Goal: Find specific page/section: Find specific page/section

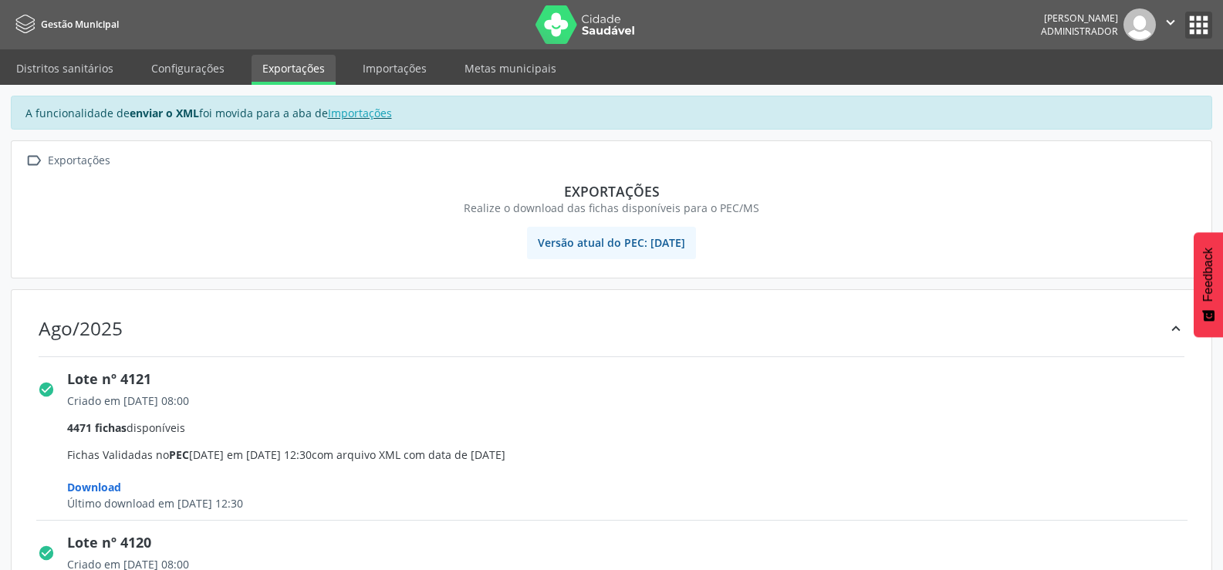
click at [1204, 31] on button "apps" at bounding box center [1198, 25] width 27 height 27
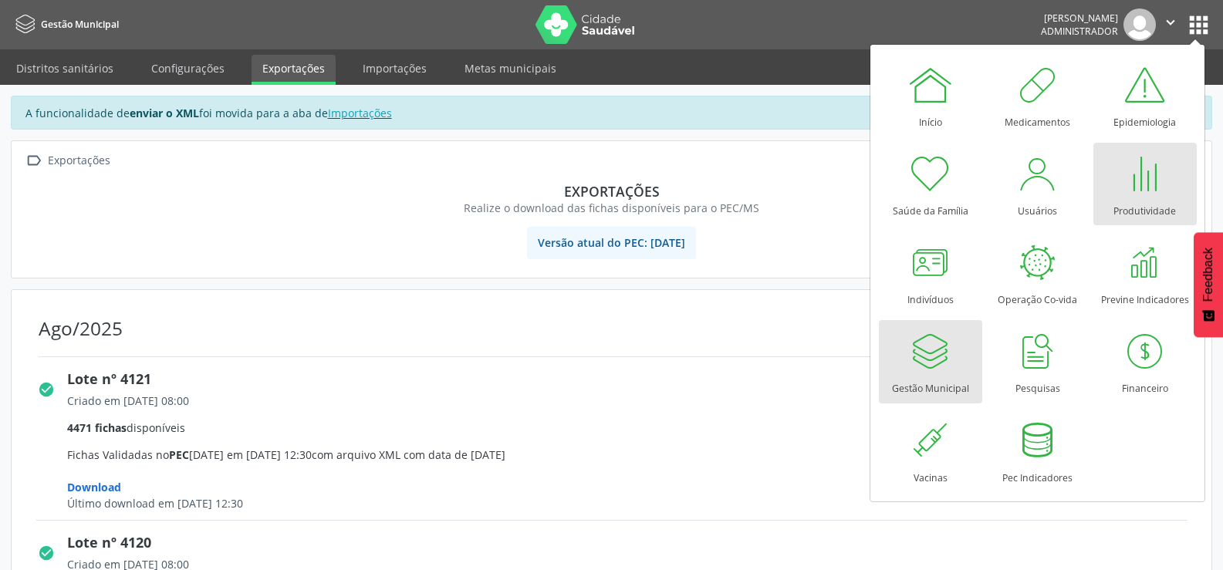
click at [1155, 188] on div at bounding box center [1145, 173] width 46 height 46
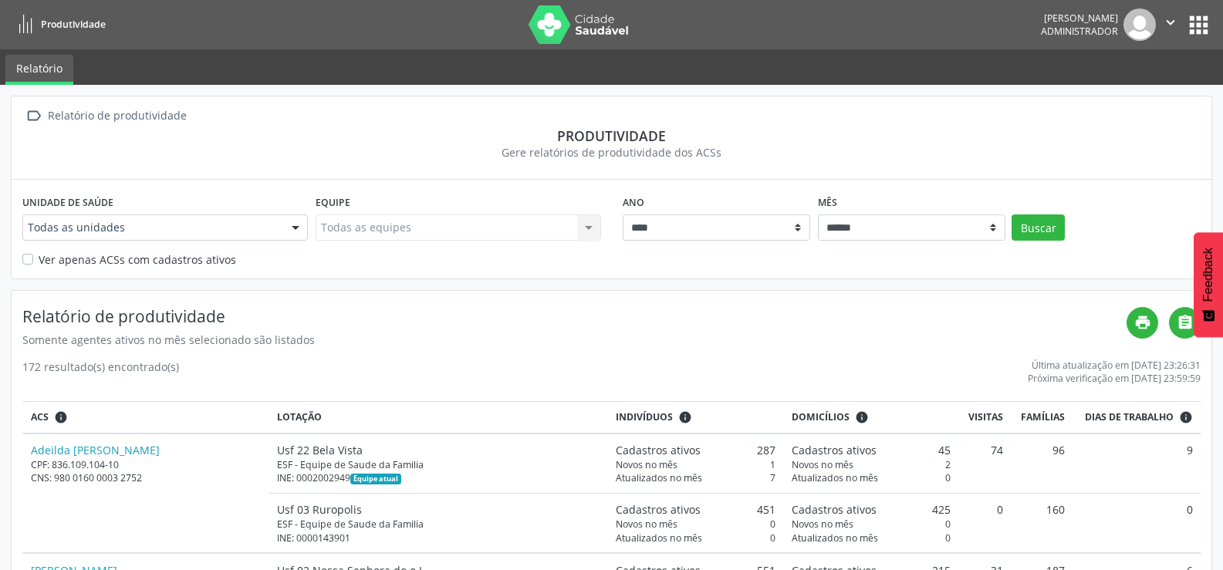
click at [295, 230] on div at bounding box center [295, 228] width 23 height 26
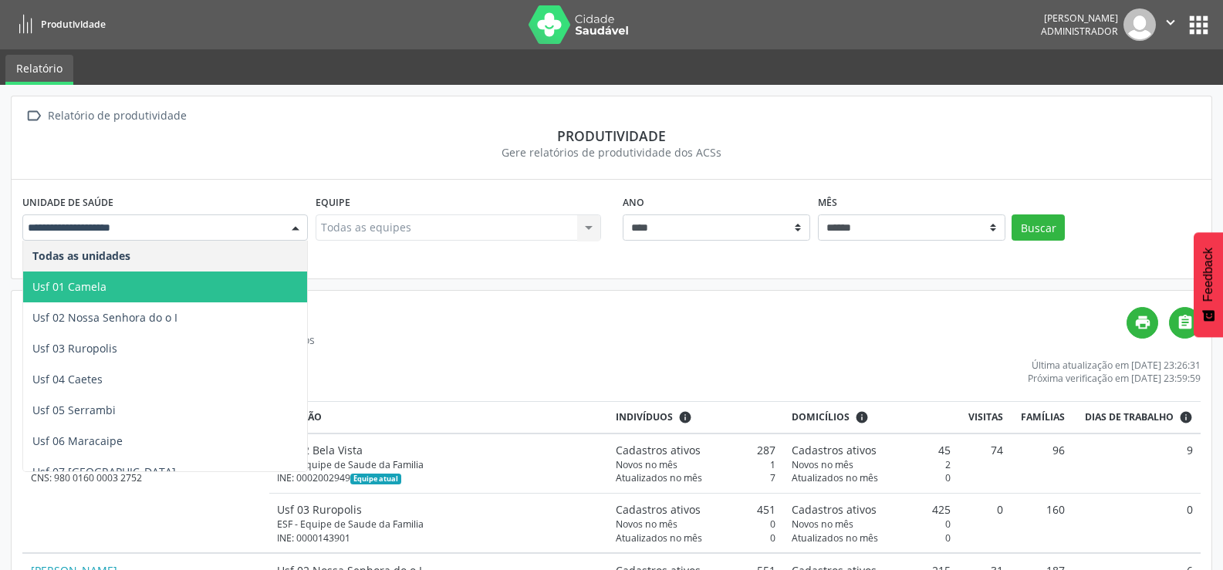
click at [140, 282] on span "Usf 01 Camela" at bounding box center [165, 287] width 284 height 31
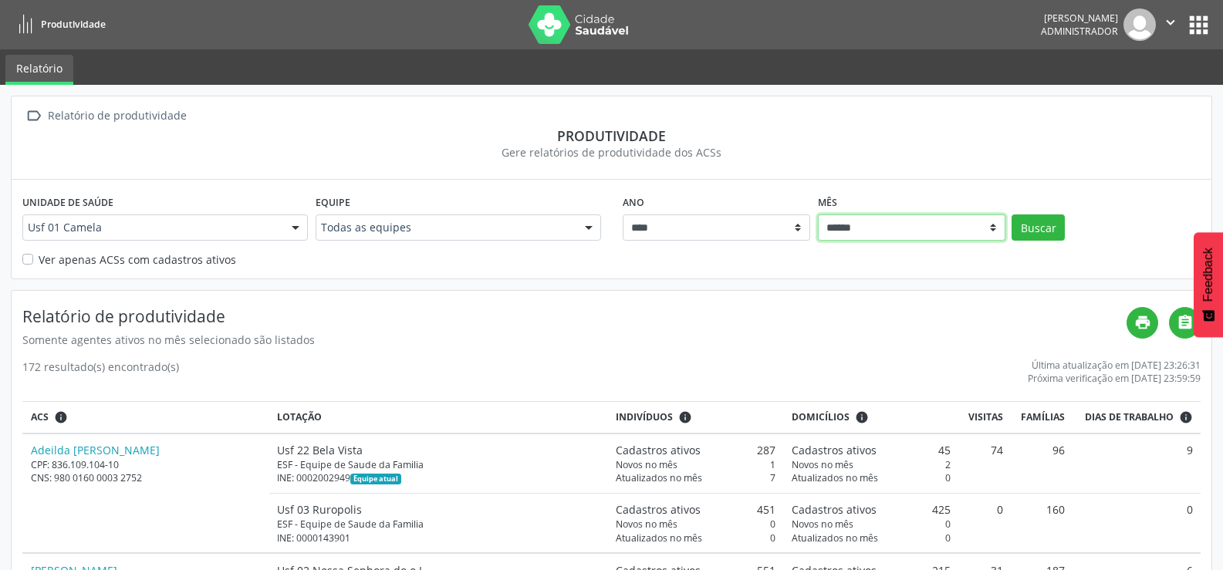
click at [992, 230] on select "****** ***** ***** **** ***** ***** ********* *******" at bounding box center [911, 227] width 187 height 26
click at [1191, 36] on button "apps" at bounding box center [1198, 25] width 27 height 27
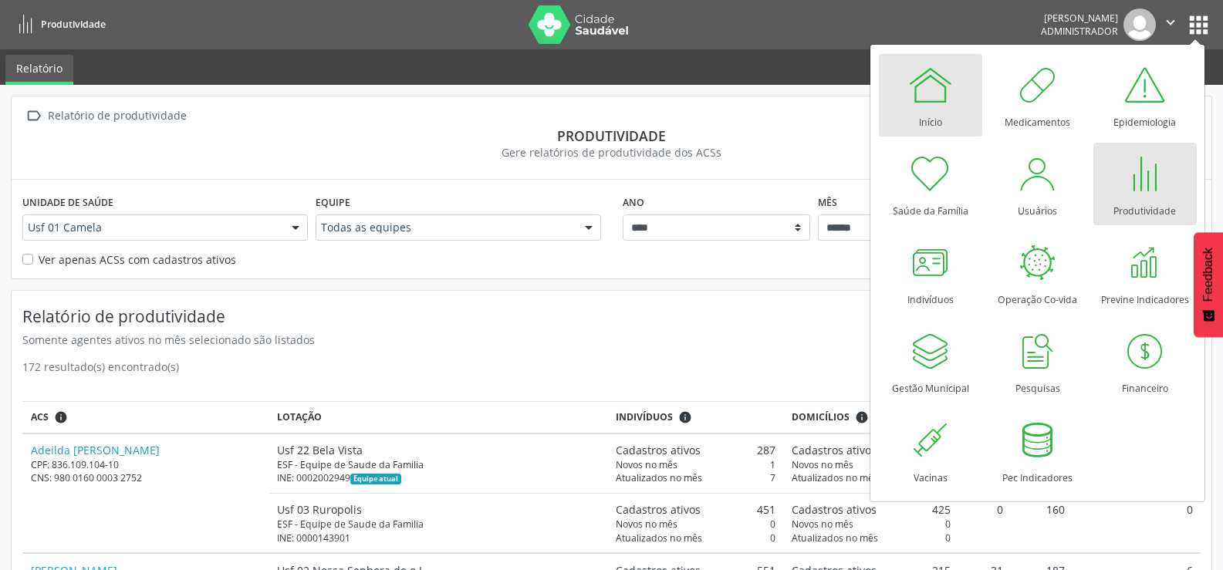
click at [938, 97] on div at bounding box center [930, 85] width 46 height 46
